Goal: Check status: Check status

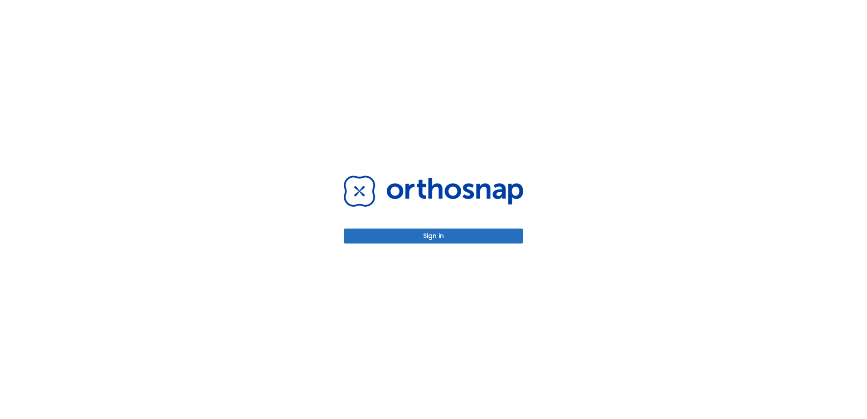
click at [461, 237] on button "Sign in" at bounding box center [434, 236] width 180 height 15
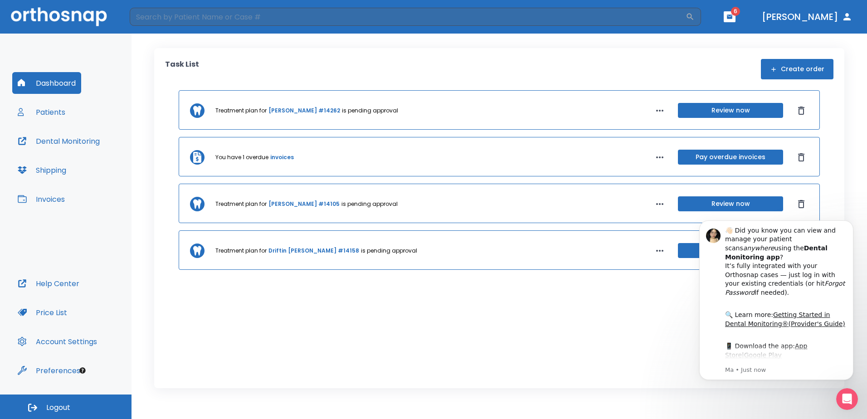
click at [49, 108] on button "Patients" at bounding box center [41, 112] width 59 height 22
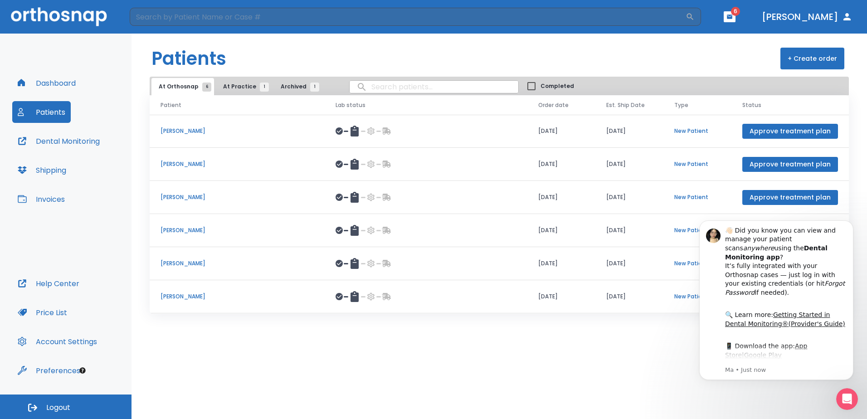
click at [225, 90] on span "At Practice 1" at bounding box center [243, 87] width 41 height 8
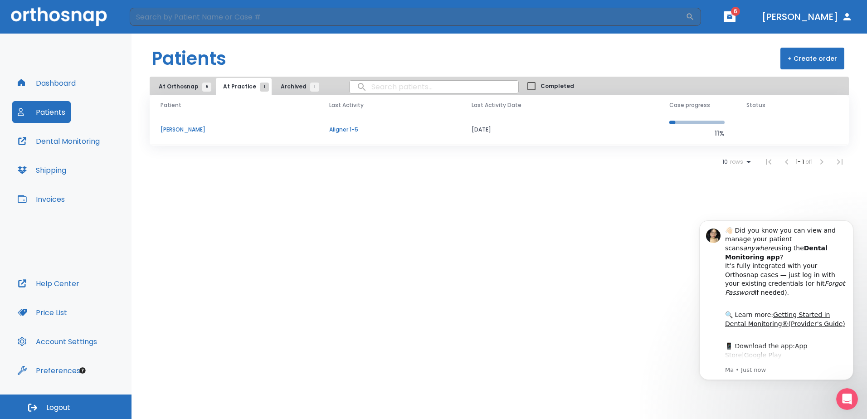
click at [194, 128] on p "[PERSON_NAME]" at bounding box center [234, 130] width 147 height 8
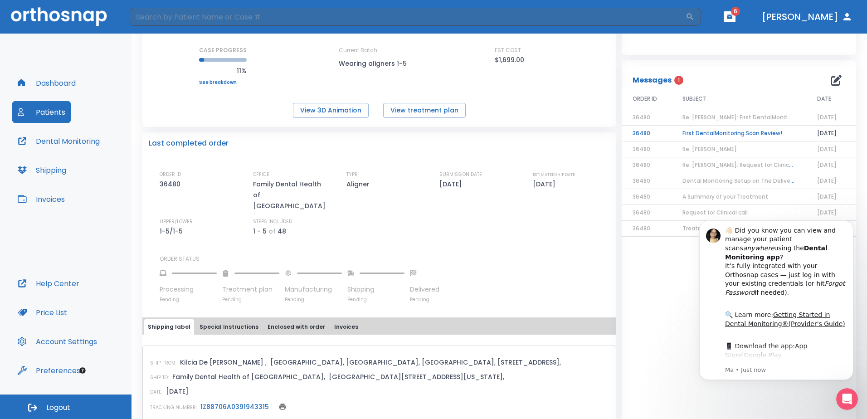
scroll to position [136, 0]
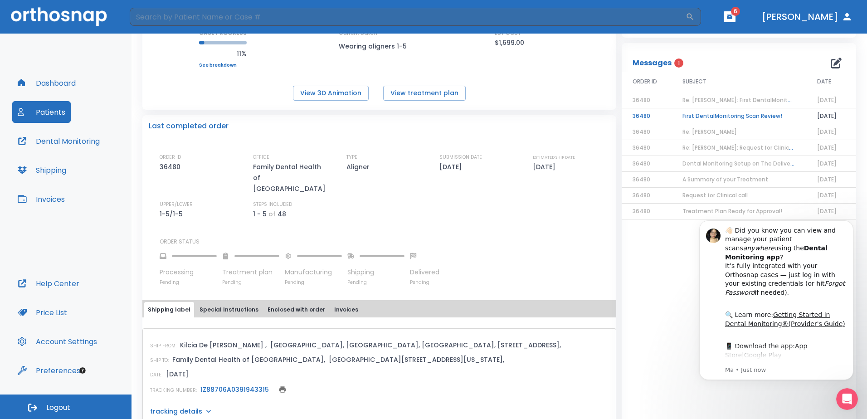
drag, startPoint x: 137, startPoint y: 342, endPoint x: 134, endPoint y: 442, distance: 100.7
drag, startPoint x: 134, startPoint y: 442, endPoint x: 386, endPoint y: 196, distance: 352.2
click at [386, 196] on div "ORDER ID 36480 OFFICE Family Dental Health of Augusta TYPE Aligner SUBMISSION D…" at bounding box center [385, 186] width 450 height 66
click at [368, 199] on div "ORDER ID 36480 OFFICE Family Dental Health of Augusta TYPE Aligner SUBMISSION D…" at bounding box center [385, 186] width 450 height 66
click at [341, 198] on div "ORDER ID 36480 OFFICE Family Dental Health of Augusta TYPE Aligner SUBMISSION D…" at bounding box center [385, 186] width 450 height 66
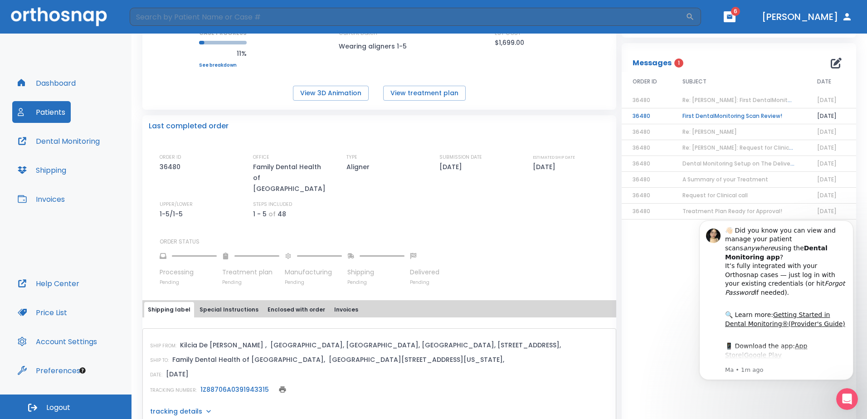
click at [341, 198] on div "ORDER ID 36480 OFFICE Family Dental Health of Augusta TYPE Aligner SUBMISSION D…" at bounding box center [385, 186] width 450 height 66
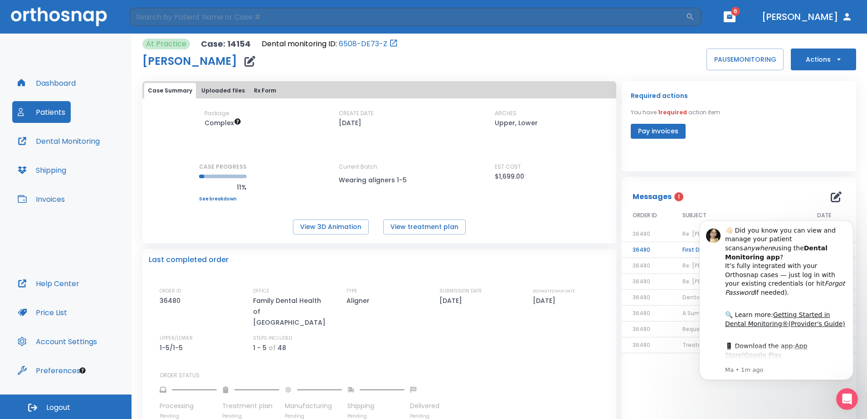
scroll to position [0, 0]
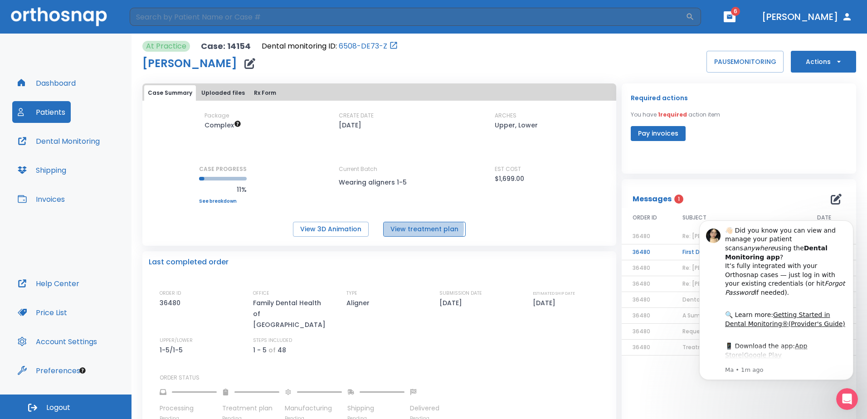
click at [415, 228] on button "View treatment plan" at bounding box center [424, 229] width 83 height 15
